Goal: Book appointment/travel/reservation

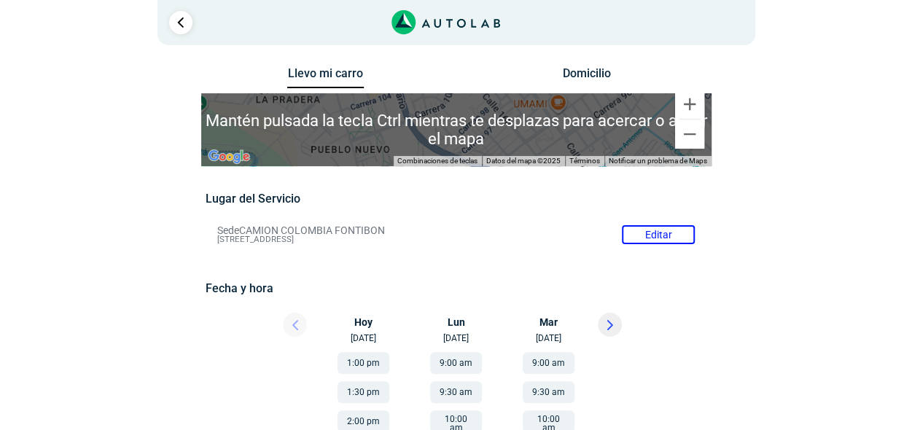
click at [181, 24] on link "Ir al paso anterior" at bounding box center [180, 22] width 23 height 23
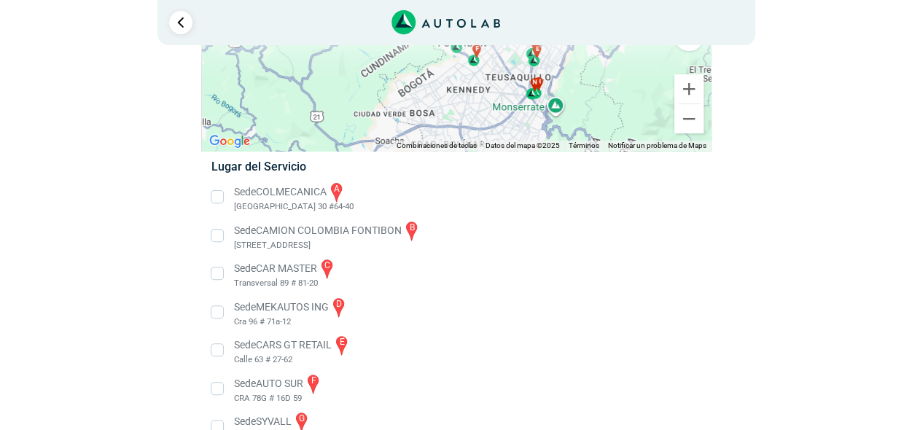
click at [290, 196] on li "Sede COLMECANICA a [GEOGRAPHIC_DATA] 30 #64-40" at bounding box center [455, 197] width 511 height 33
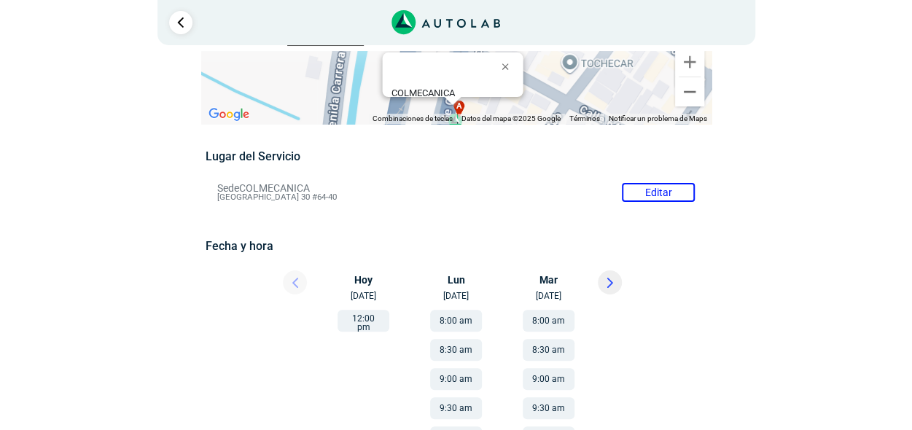
scroll to position [73, 0]
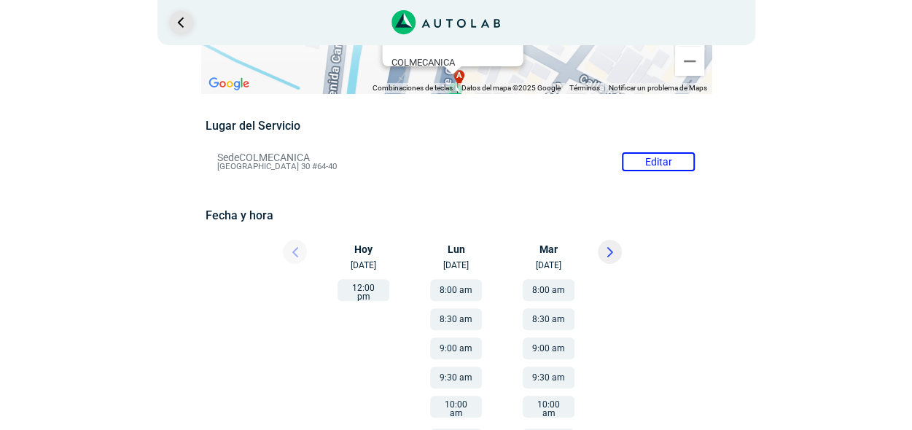
click at [179, 25] on link "Ir al paso anterior" at bounding box center [180, 22] width 23 height 23
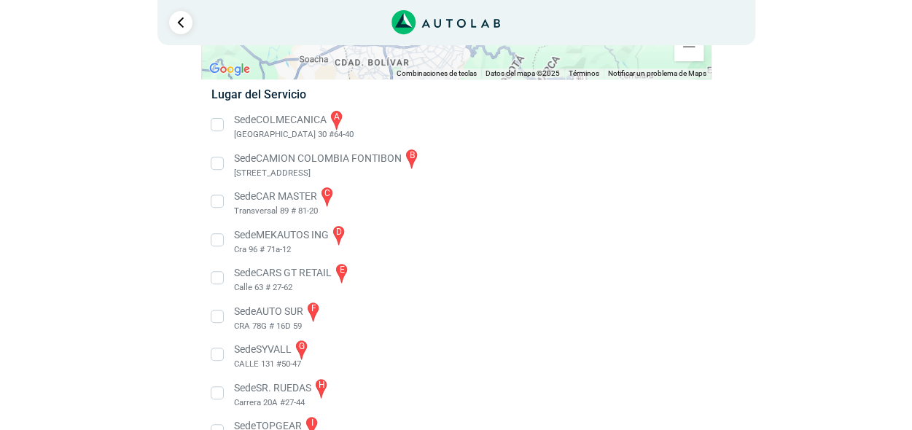
scroll to position [219, 0]
click at [294, 195] on li "Sede CAR MASTER c Transversal 89 # 81-20" at bounding box center [455, 200] width 511 height 33
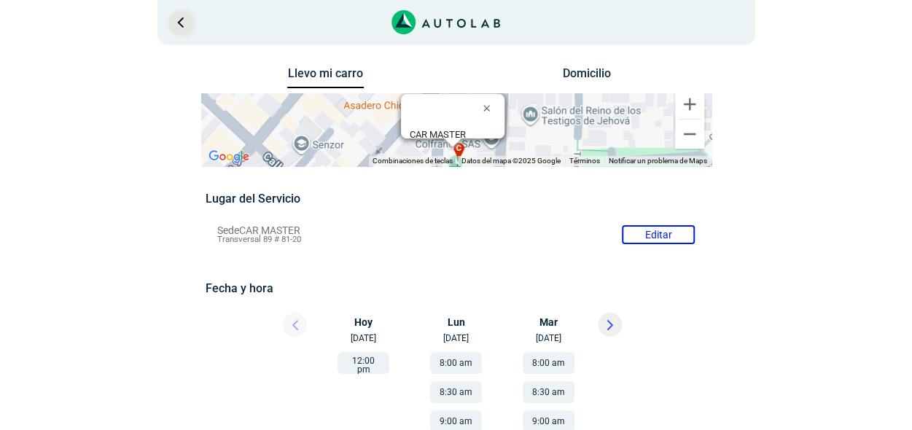
click at [176, 18] on link "Ir al paso anterior" at bounding box center [180, 22] width 23 height 23
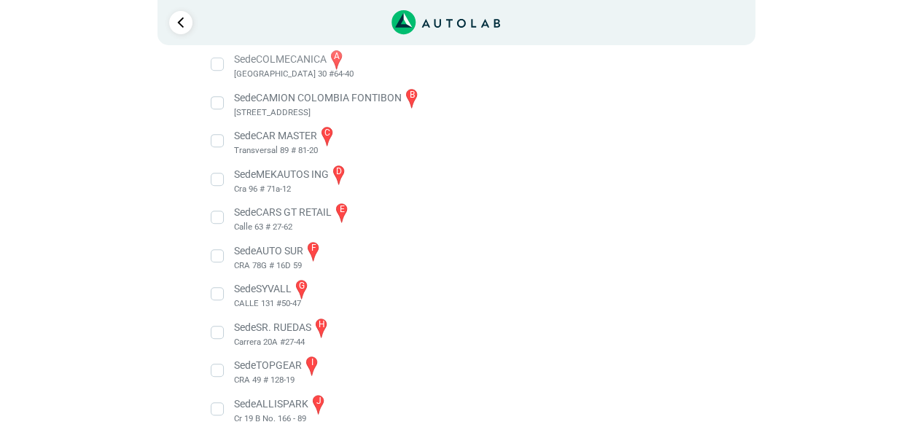
scroll to position [277, 0]
click at [217, 181] on li "Sede MEKAUTOS ING d Cra 96 # 71a-12" at bounding box center [455, 181] width 511 height 33
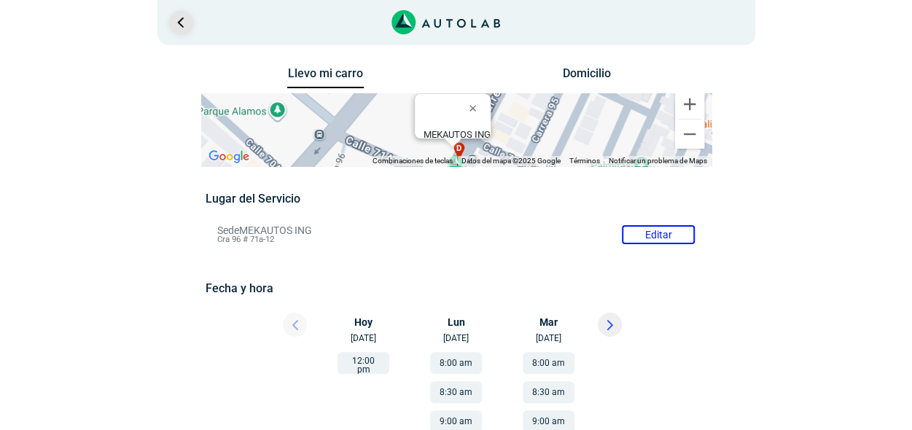
click at [180, 21] on link "Ir al paso anterior" at bounding box center [180, 22] width 23 height 23
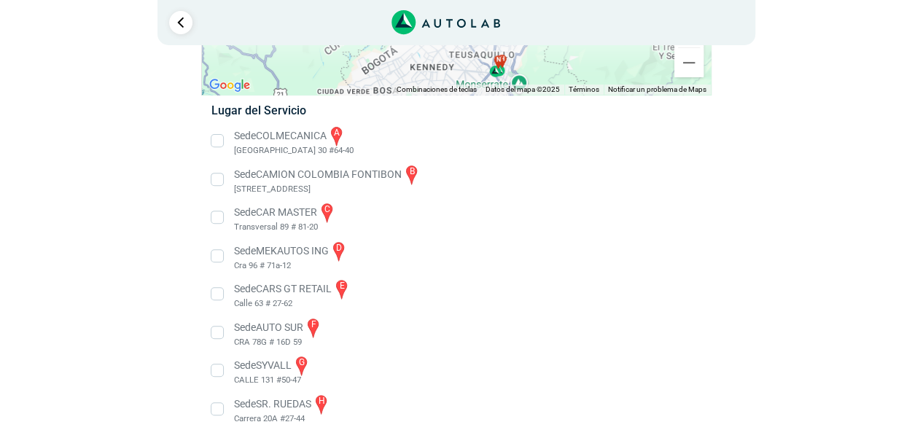
scroll to position [204, 0]
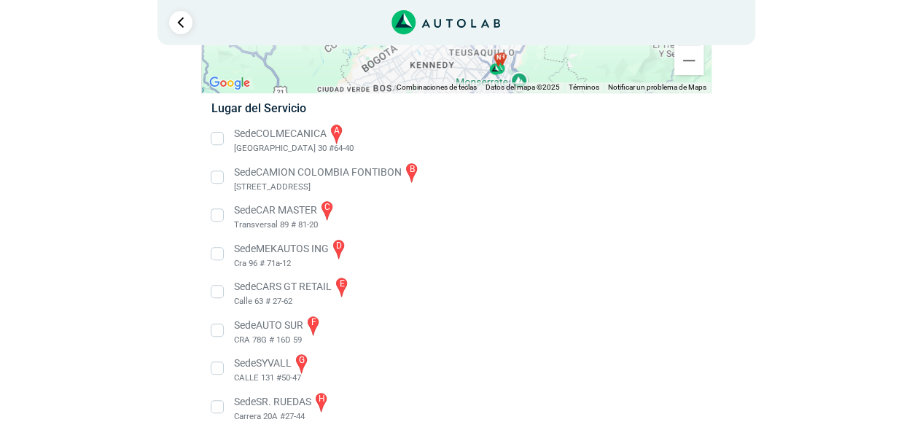
click at [270, 169] on li "Sede CAMION COLOMBIA FONTIBON b [STREET_ADDRESS]" at bounding box center [455, 177] width 511 height 33
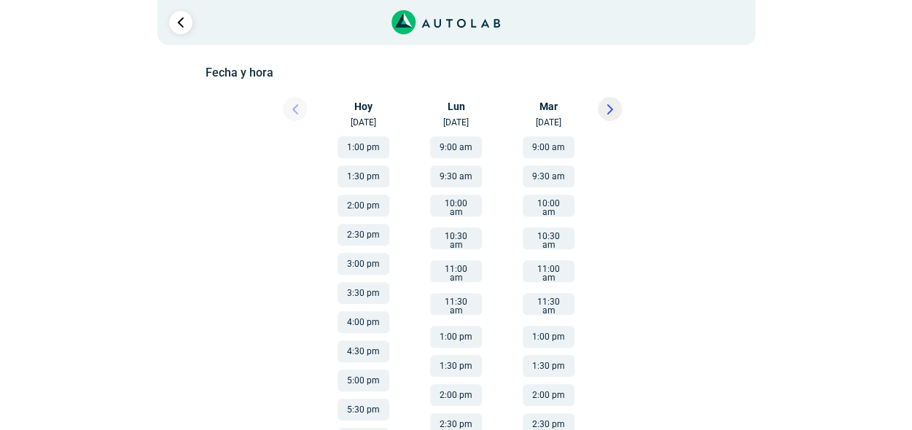
scroll to position [219, 0]
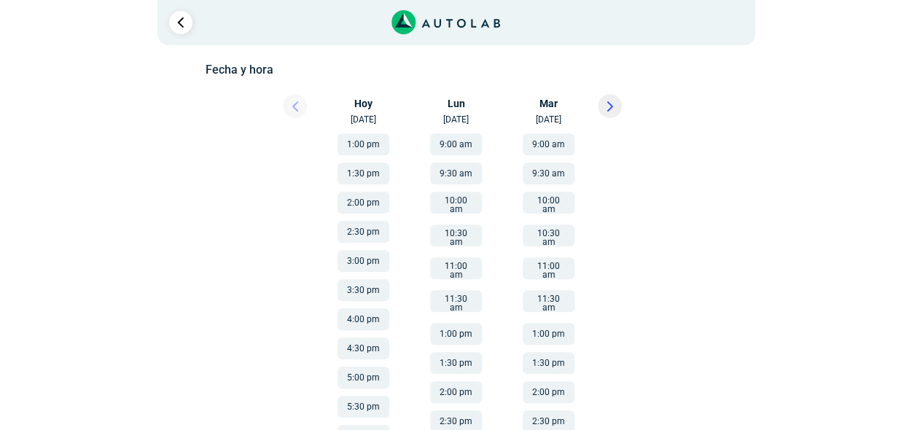
click at [357, 259] on button "3:00 pm" at bounding box center [363, 261] width 52 height 22
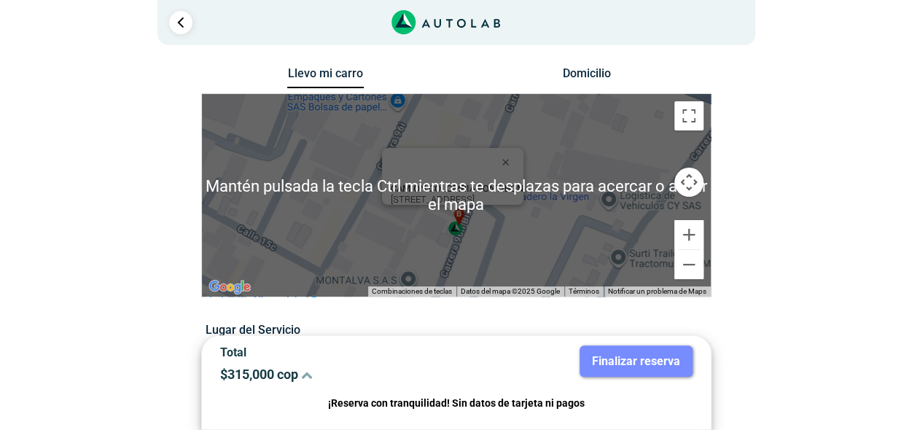
scroll to position [73, 0]
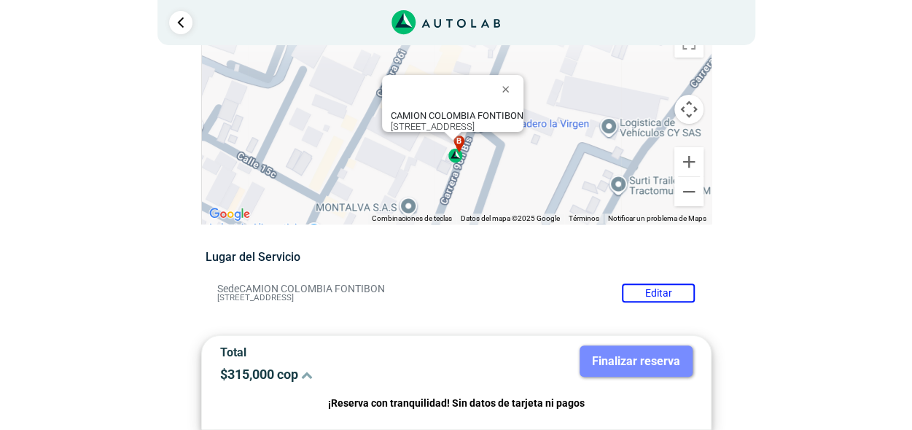
click at [457, 163] on div "b" at bounding box center [456, 150] width 17 height 28
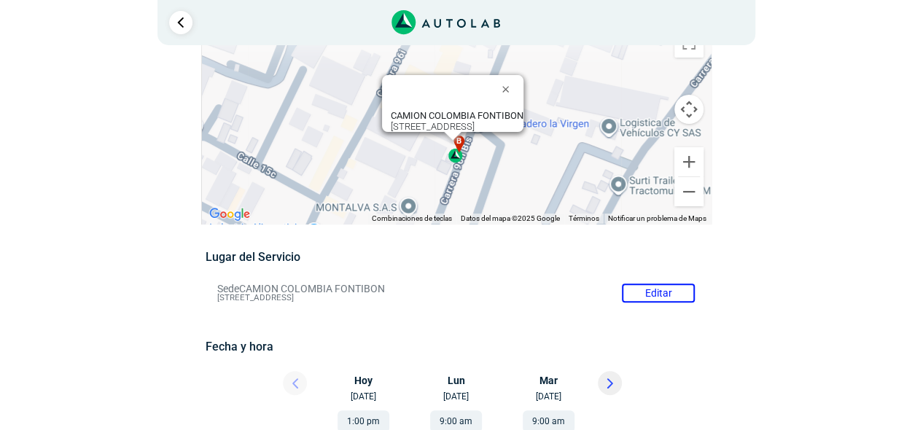
click at [461, 110] on b "CAMION COLOMBIA FONTIBON" at bounding box center [457, 115] width 133 height 11
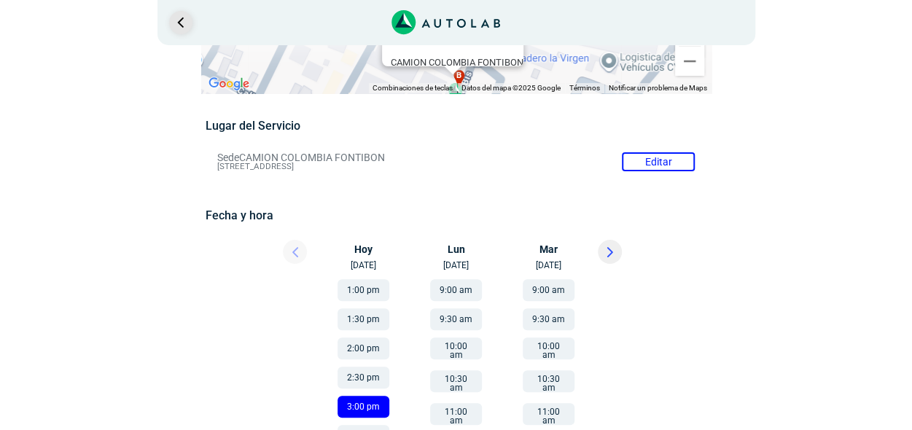
click at [181, 18] on link "Ir al paso anterior" at bounding box center [180, 22] width 23 height 23
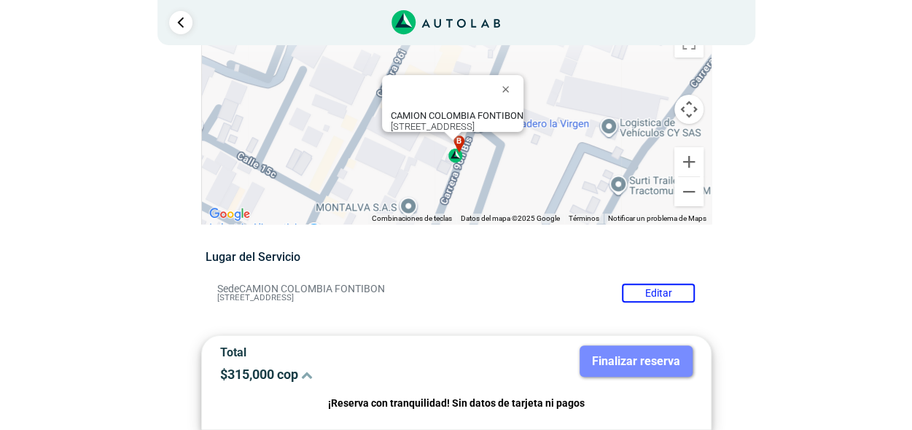
click at [594, 141] on div "a b c d e f g" at bounding box center [456, 122] width 509 height 203
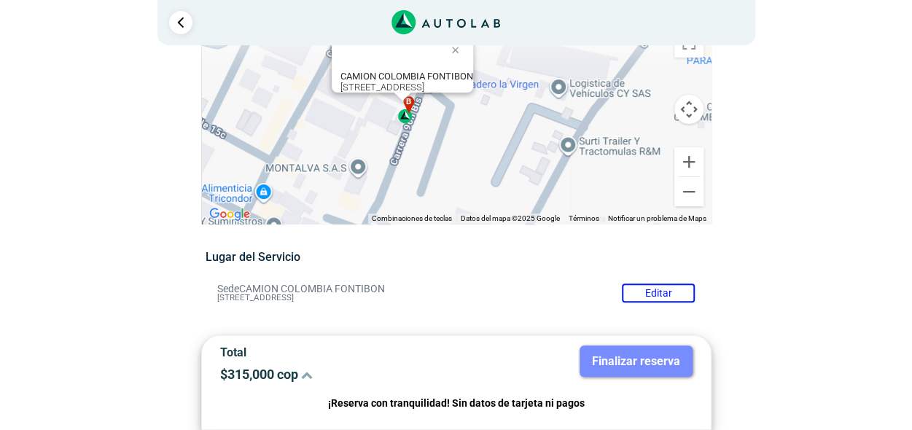
drag, startPoint x: 596, startPoint y: 141, endPoint x: 557, endPoint y: 119, distance: 45.0
click at [557, 119] on div "a b c d e f g" at bounding box center [456, 122] width 509 height 203
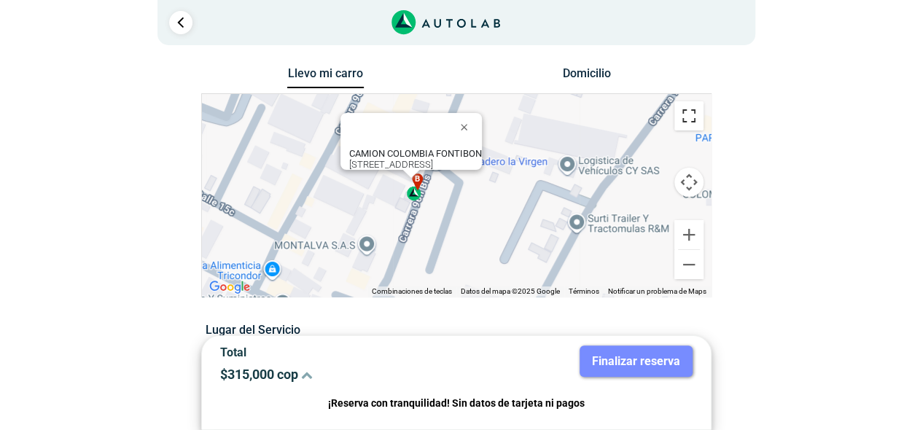
drag, startPoint x: 692, startPoint y: 110, endPoint x: 695, endPoint y: 176, distance: 66.4
click at [690, 110] on button "Cambiar a la vista en pantalla completa" at bounding box center [688, 115] width 29 height 29
